Goal: Task Accomplishment & Management: Use online tool/utility

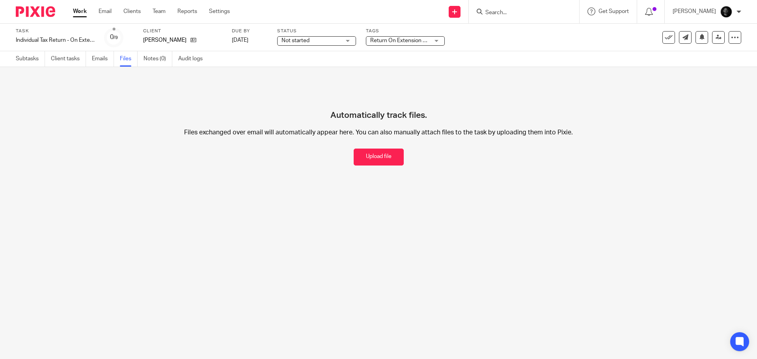
click at [536, 12] on input "Search" at bounding box center [520, 12] width 71 height 7
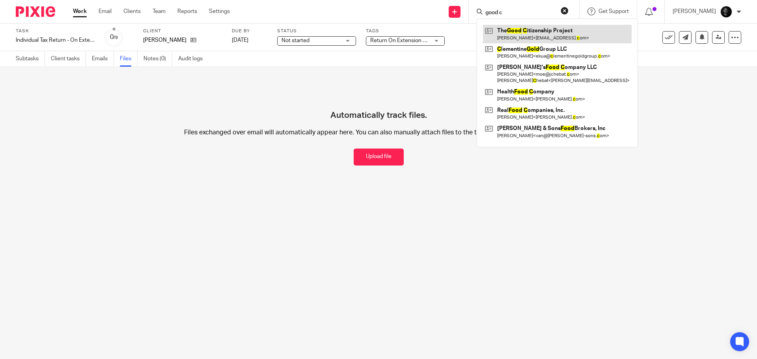
type input "good c"
click at [544, 37] on link at bounding box center [557, 34] width 149 height 18
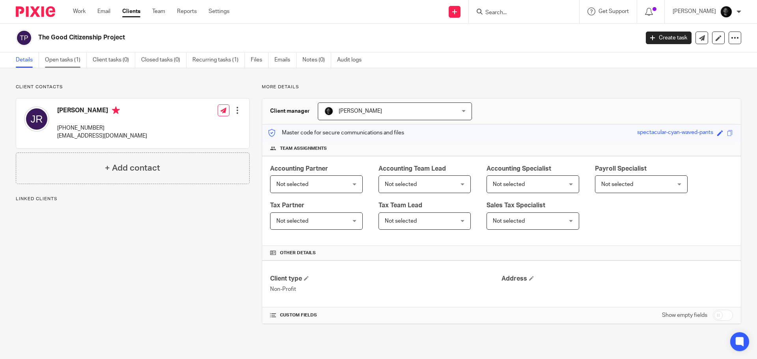
click at [71, 58] on link "Open tasks (1)" at bounding box center [66, 59] width 42 height 15
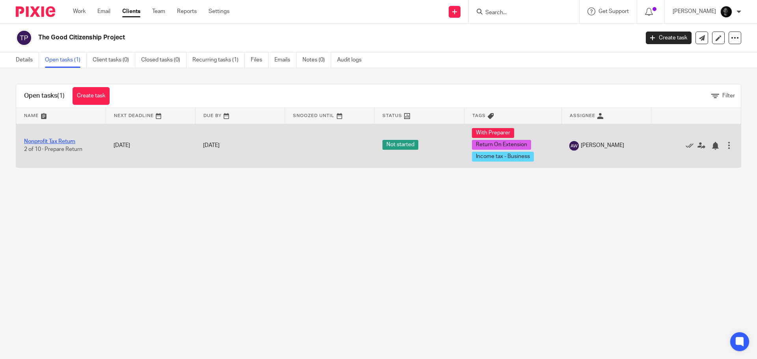
click at [50, 141] on td "Nonprofit Tax Return 2 of 10 · Prepare Return" at bounding box center [61, 146] width 90 height 44
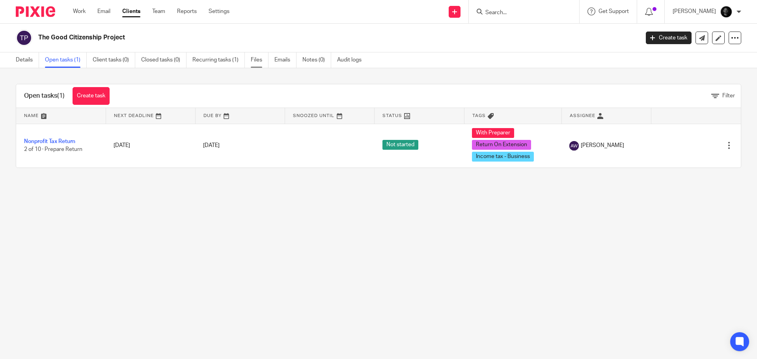
click at [258, 61] on link "Files" at bounding box center [260, 59] width 18 height 15
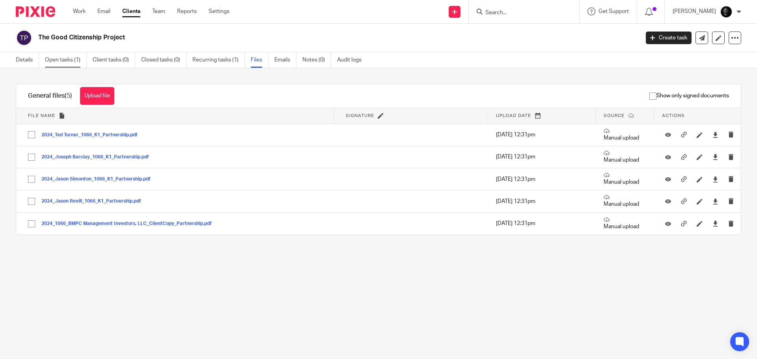
click at [57, 62] on link "Open tasks (1)" at bounding box center [66, 59] width 42 height 15
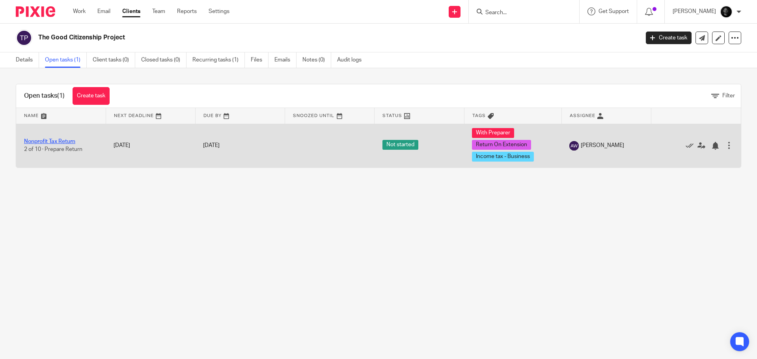
click at [52, 142] on link "Nonprofit Tax Return" at bounding box center [49, 142] width 51 height 6
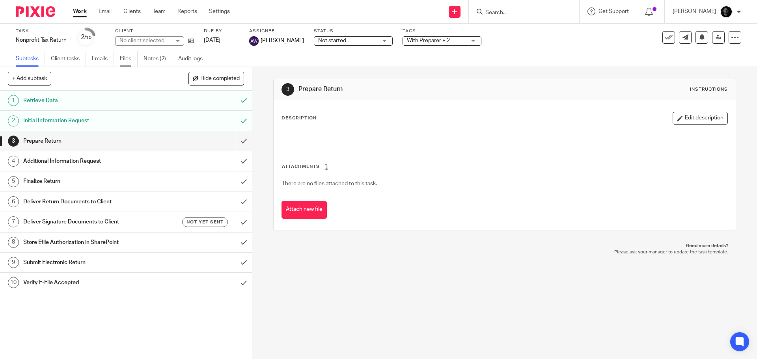
click at [132, 60] on link "Files" at bounding box center [129, 58] width 18 height 15
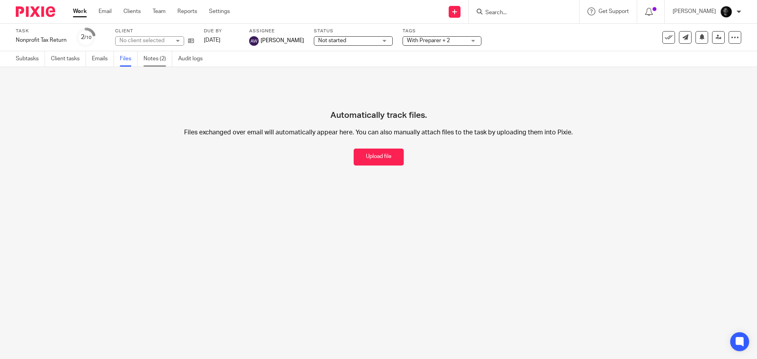
click at [164, 63] on link "Notes (2)" at bounding box center [158, 58] width 29 height 15
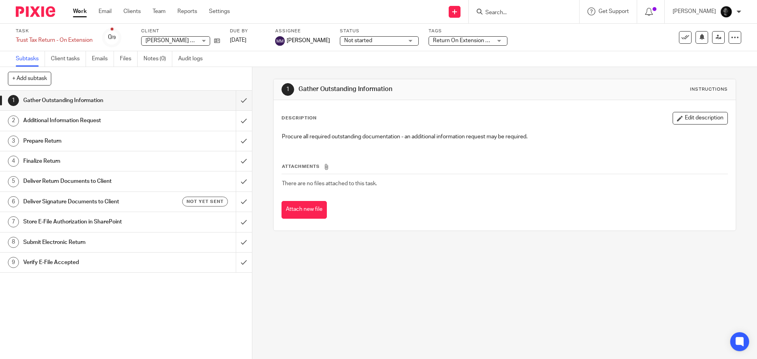
click at [519, 9] on input "Search" at bounding box center [520, 12] width 71 height 7
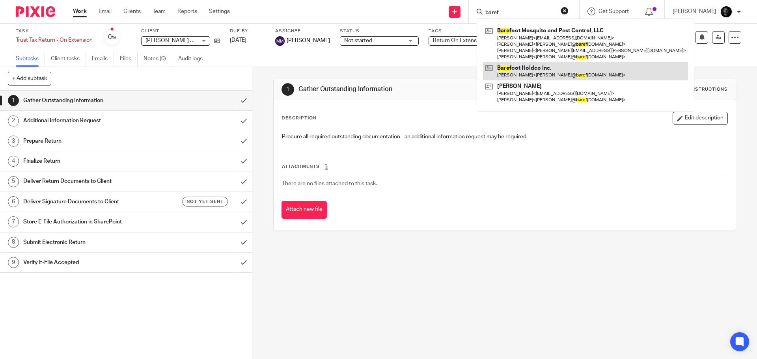
type input "baref"
click at [530, 65] on link at bounding box center [585, 71] width 205 height 18
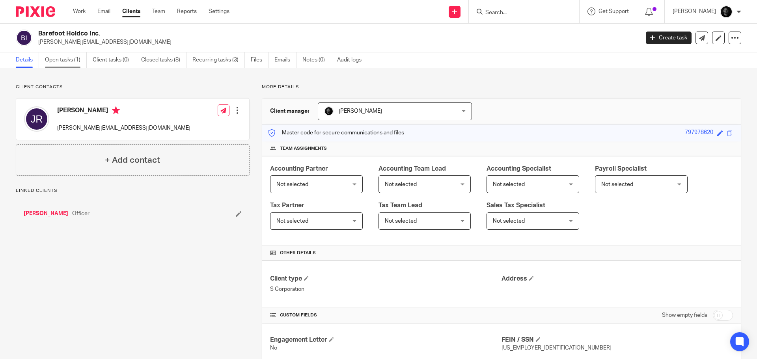
click at [69, 59] on link "Open tasks (1)" at bounding box center [66, 59] width 42 height 15
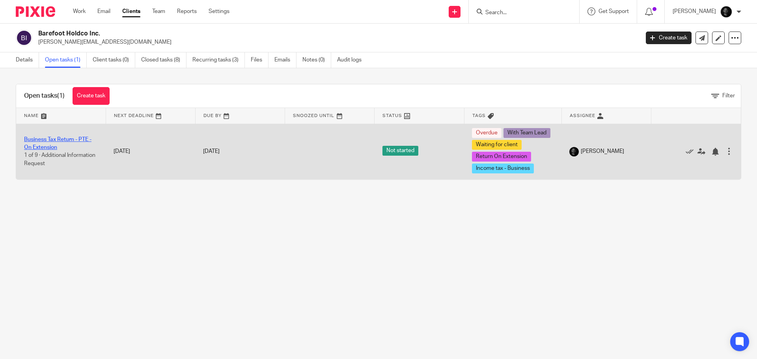
click at [54, 139] on link "Business Tax Return - PTE - On Extension" at bounding box center [57, 143] width 67 height 13
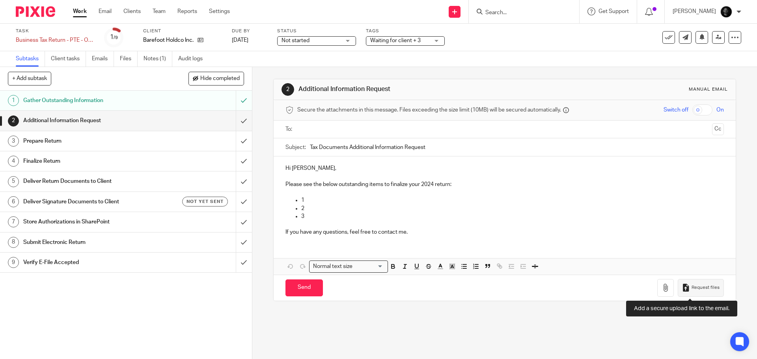
click at [694, 293] on button "Request files" at bounding box center [701, 288] width 46 height 18
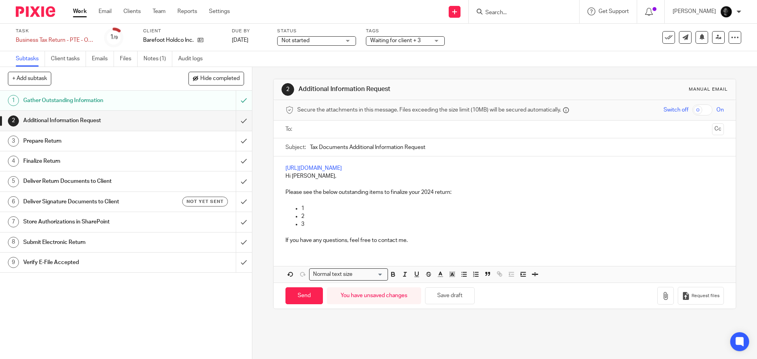
click at [286, 177] on p "Hi Jason," at bounding box center [505, 176] width 438 height 8
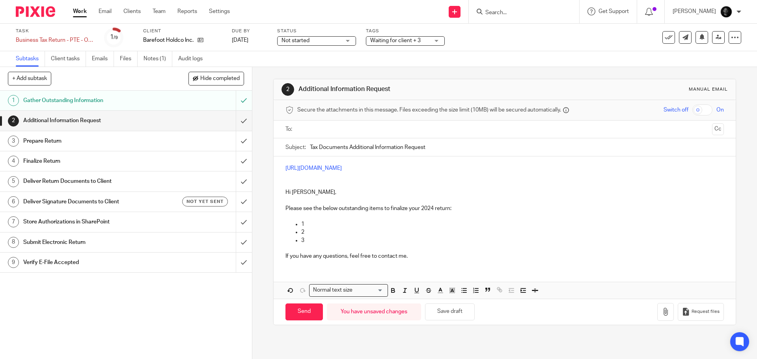
click at [332, 136] on div at bounding box center [505, 130] width 414 height 18
click at [332, 129] on input "text" at bounding box center [504, 129] width 409 height 9
click at [308, 310] on input "Send" at bounding box center [304, 313] width 37 height 17
type input "Sent"
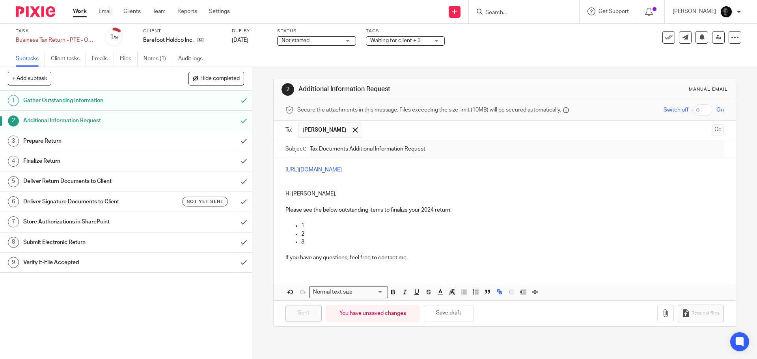
click at [508, 9] on form at bounding box center [527, 12] width 84 height 10
click at [511, 13] on input "Search" at bounding box center [520, 12] width 71 height 7
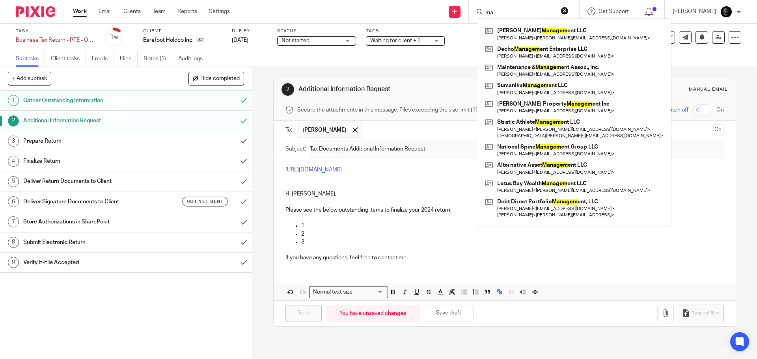
type input "m"
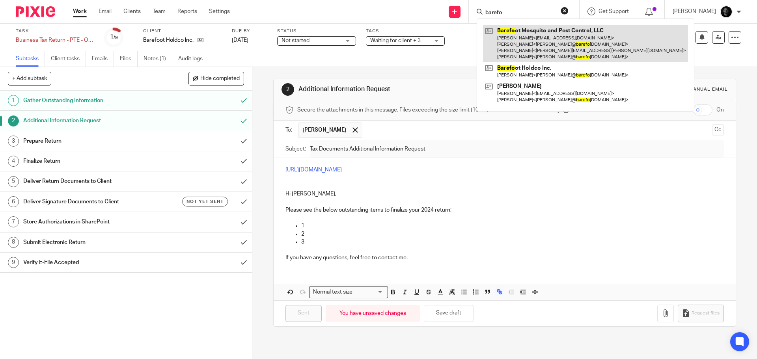
type input "barefo"
click at [562, 37] on link at bounding box center [585, 43] width 205 height 37
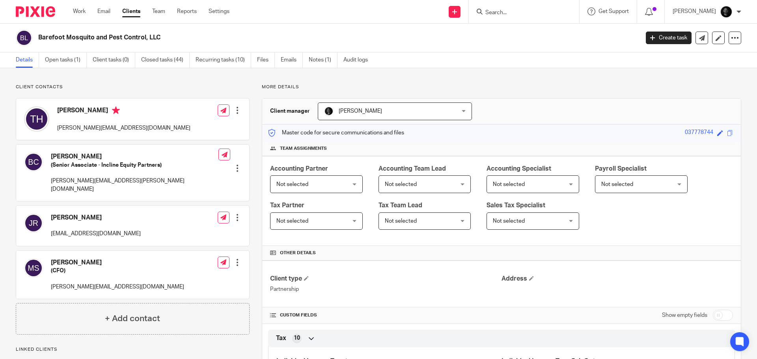
click at [64, 68] on div "Client contacts [PERSON_NAME] (Senior Associate - Incline Equity Partners) [PER…" at bounding box center [378, 293] width 757 height 451
click at [68, 62] on link "Open tasks (1)" at bounding box center [66, 59] width 42 height 15
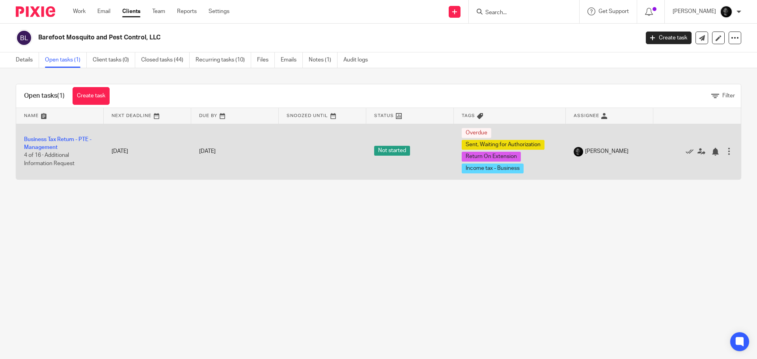
click at [47, 143] on td "Business Tax Return - PTE - Management 4 of 16 · Additional Information Request" at bounding box center [60, 152] width 88 height 56
click at [47, 140] on link "Business Tax Return - PTE - Management" at bounding box center [57, 143] width 67 height 13
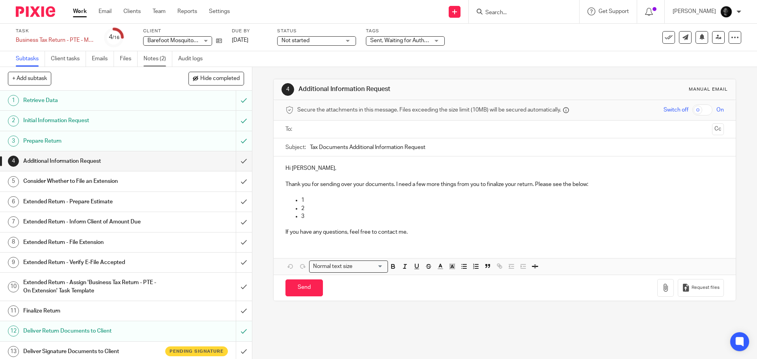
click at [163, 60] on link "Notes (2)" at bounding box center [158, 58] width 29 height 15
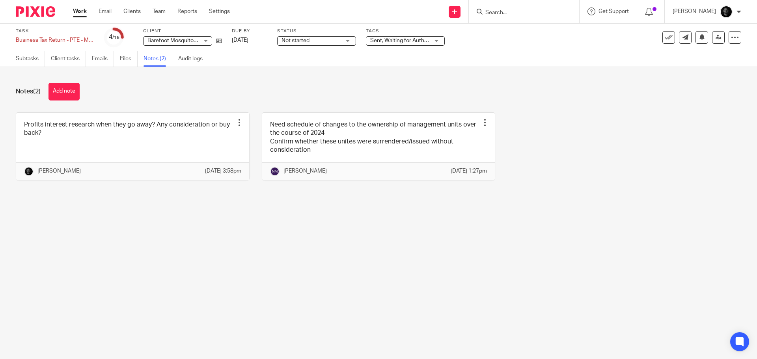
click at [504, 12] on input "Search" at bounding box center [520, 12] width 71 height 7
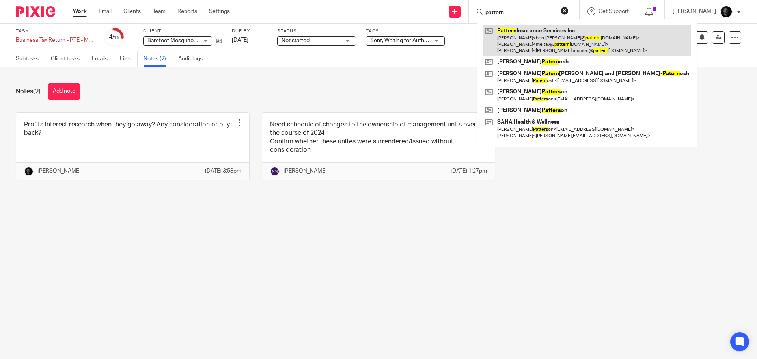
type input "pattern"
click at [538, 37] on link at bounding box center [587, 40] width 208 height 31
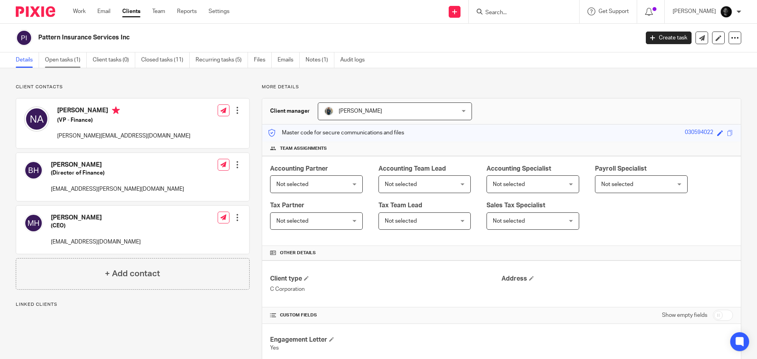
click at [71, 58] on link "Open tasks (1)" at bounding box center [66, 59] width 42 height 15
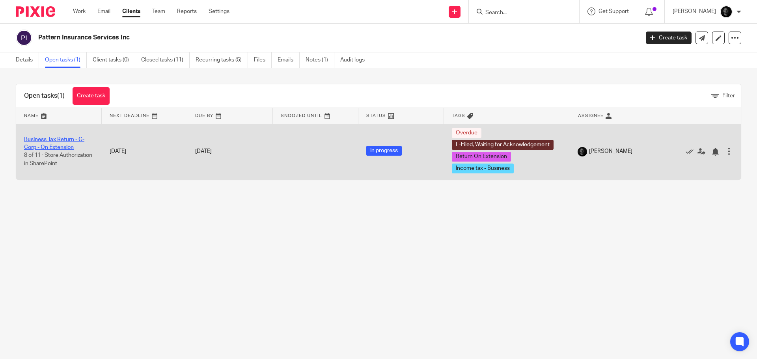
click at [53, 145] on link "Business Tax Return - C-Corp - On Extension" at bounding box center [54, 143] width 60 height 13
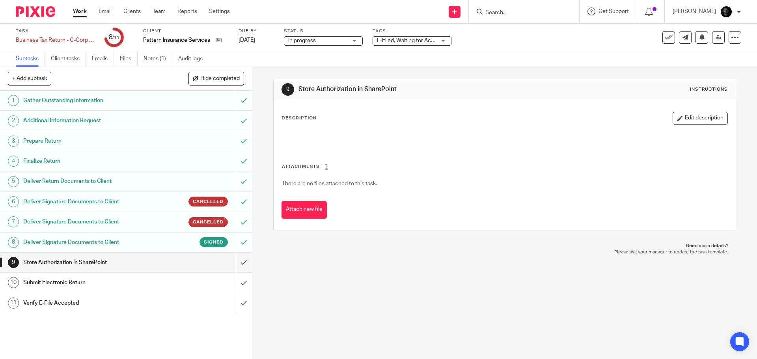
click at [103, 239] on h1 "Deliver Signature Documents to Client" at bounding box center [91, 243] width 136 height 12
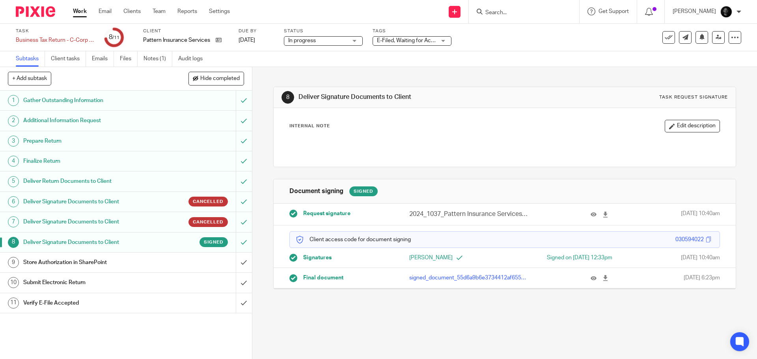
click at [440, 276] on p "signed_document_55d6a9b6e3734412af655df93d2bebd8.pdf" at bounding box center [468, 278] width 119 height 8
click at [603, 277] on icon at bounding box center [606, 278] width 6 height 6
